Goal: Check status: Check status

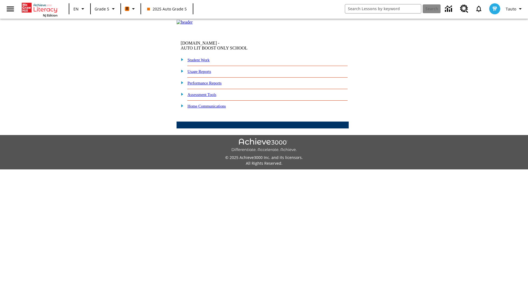
click at [202, 62] on link "Student Work" at bounding box center [199, 60] width 22 height 4
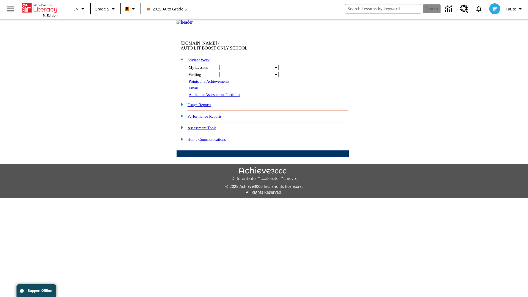
select select "/options/reports/?report_id=12&atype=4&section=2"
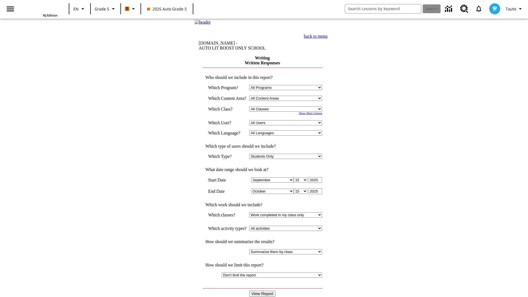
click at [287, 112] on select "Select a Class: All Classes 2025 Auto Grade 5 OL 2025 Auto Grade 6" at bounding box center [285, 108] width 73 height 5
select select "11133131"
select select "21437107"
click at [263, 291] on input "View Report" at bounding box center [262, 294] width 26 height 6
